Goal: Information Seeking & Learning: Learn about a topic

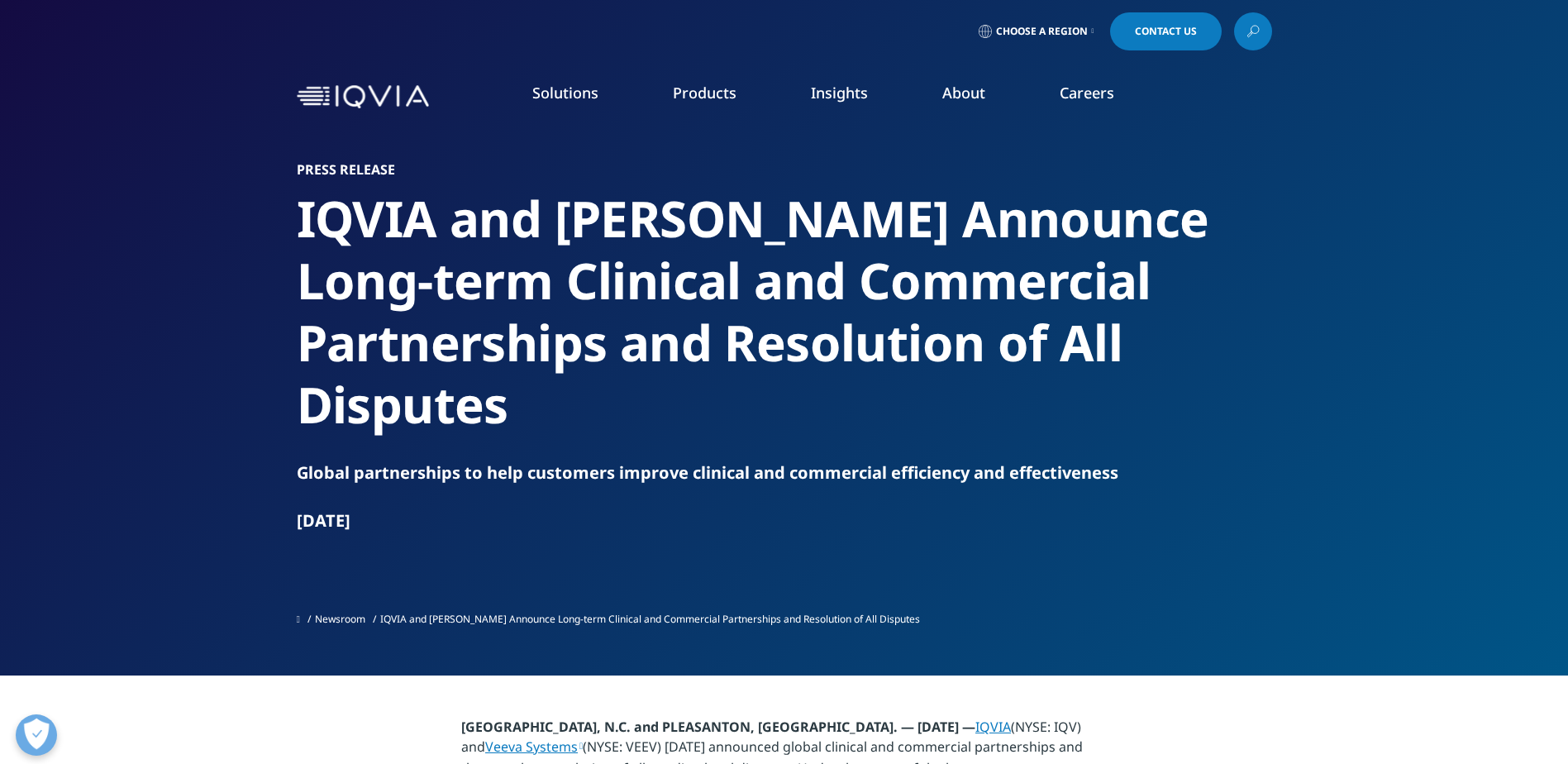
scroll to position [248, 0]
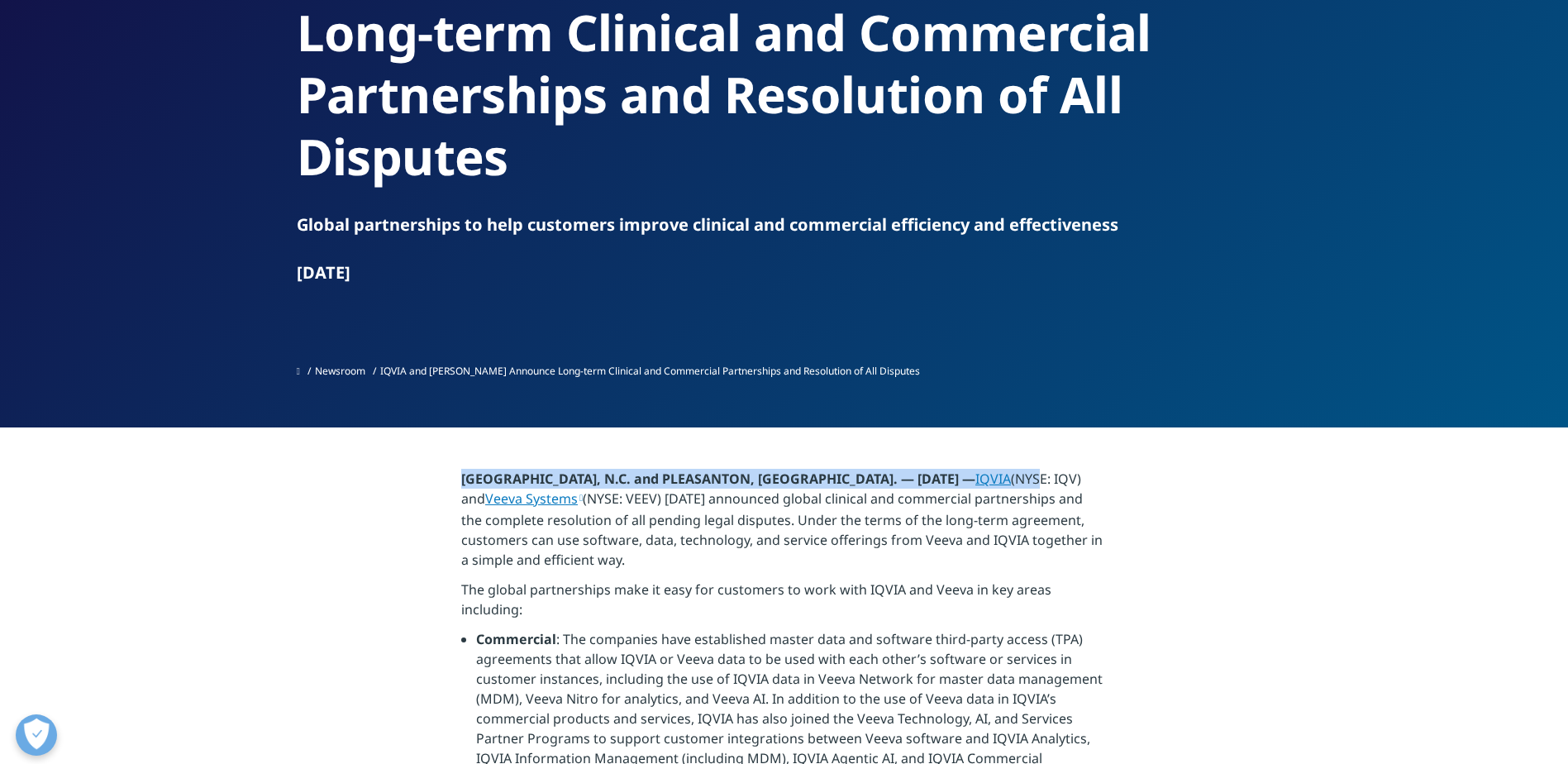
drag, startPoint x: 465, startPoint y: 411, endPoint x: 1010, endPoint y: 418, distance: 545.0
drag, startPoint x: 1010, startPoint y: 418, endPoint x: 972, endPoint y: 420, distance: 38.1
click at [975, 470] on link "IQVIA" at bounding box center [993, 479] width 35 height 19
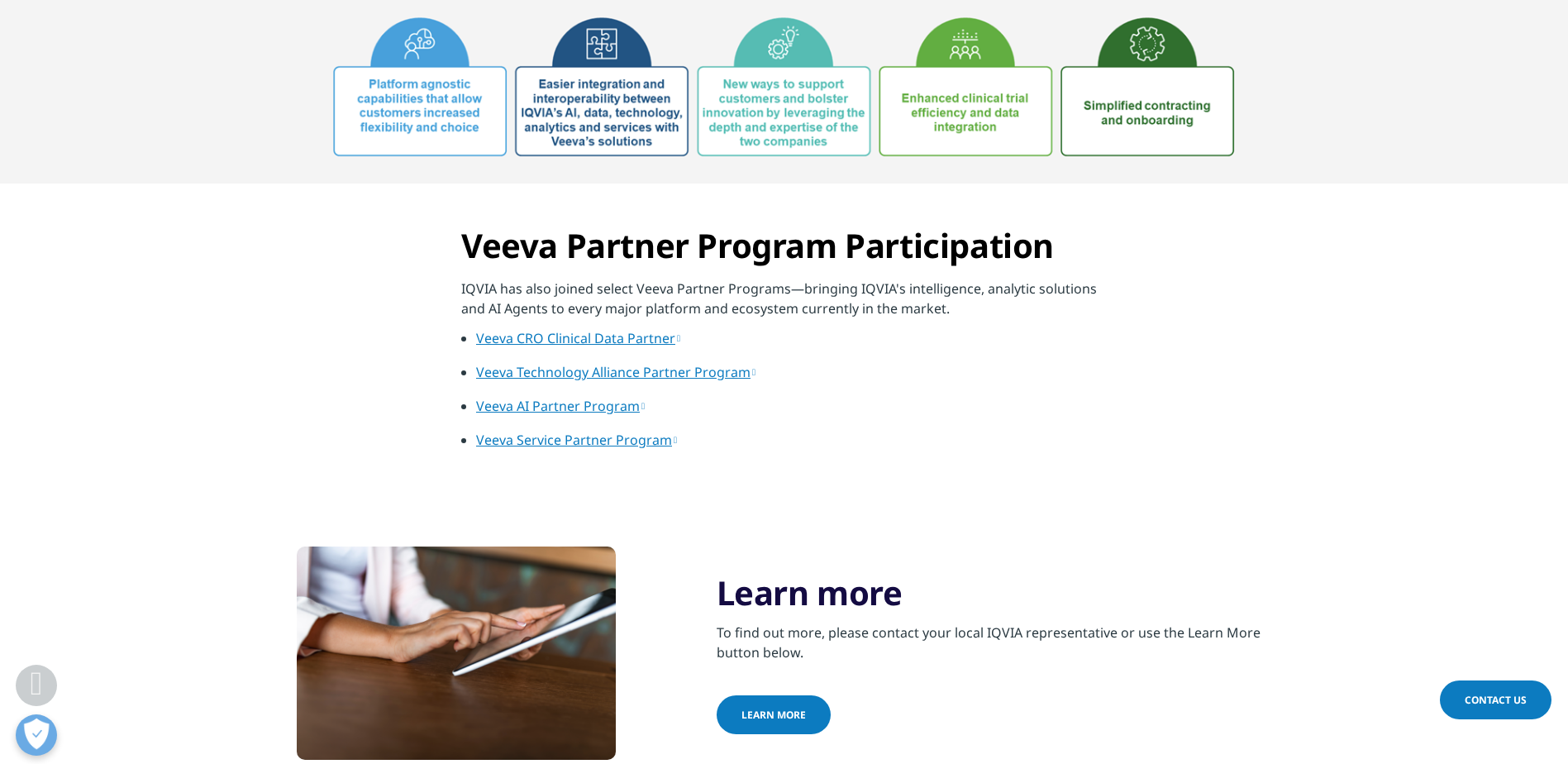
scroll to position [1075, 0]
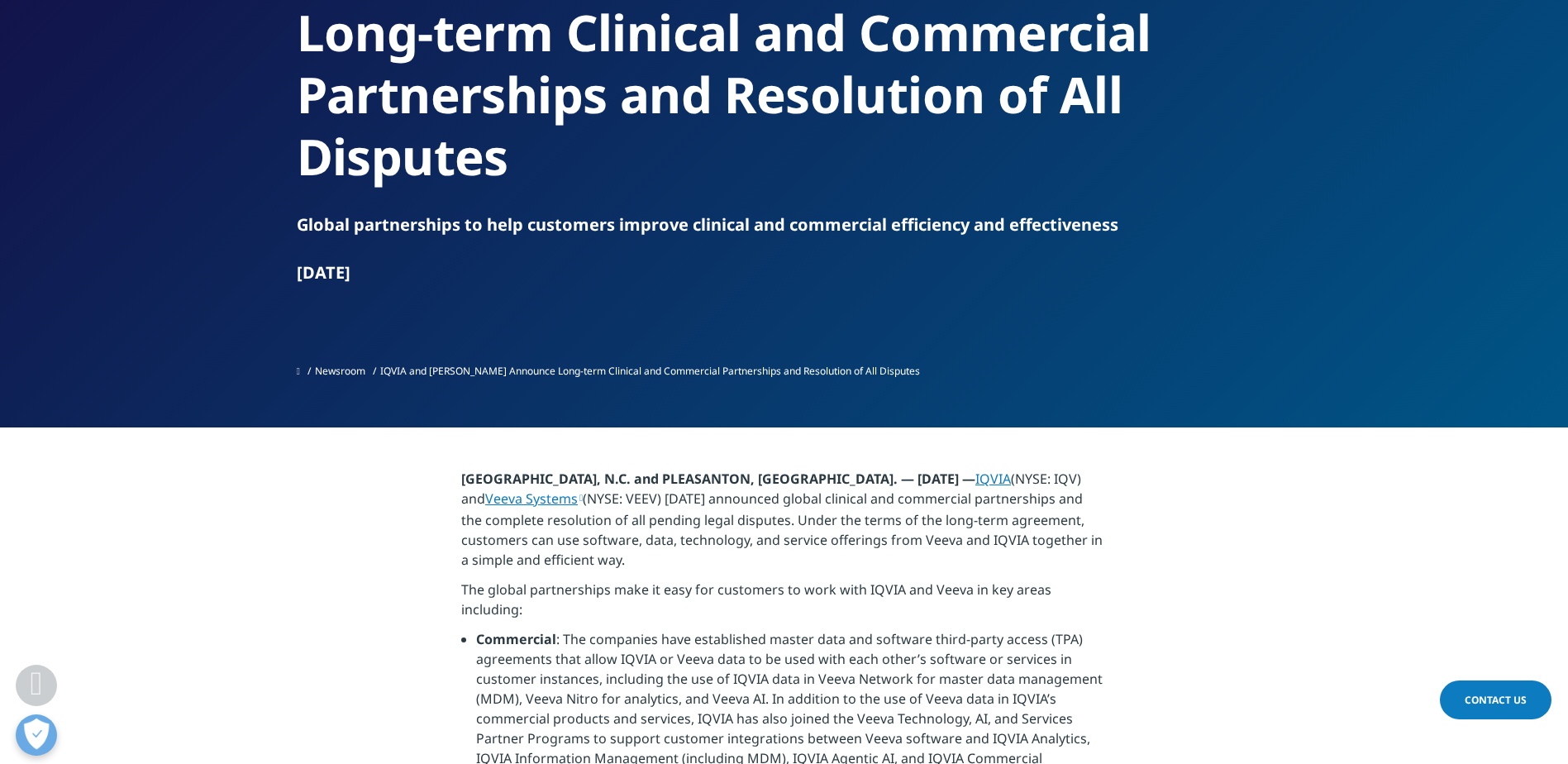
scroll to position [330, 0]
